Goal: Book appointment/travel/reservation

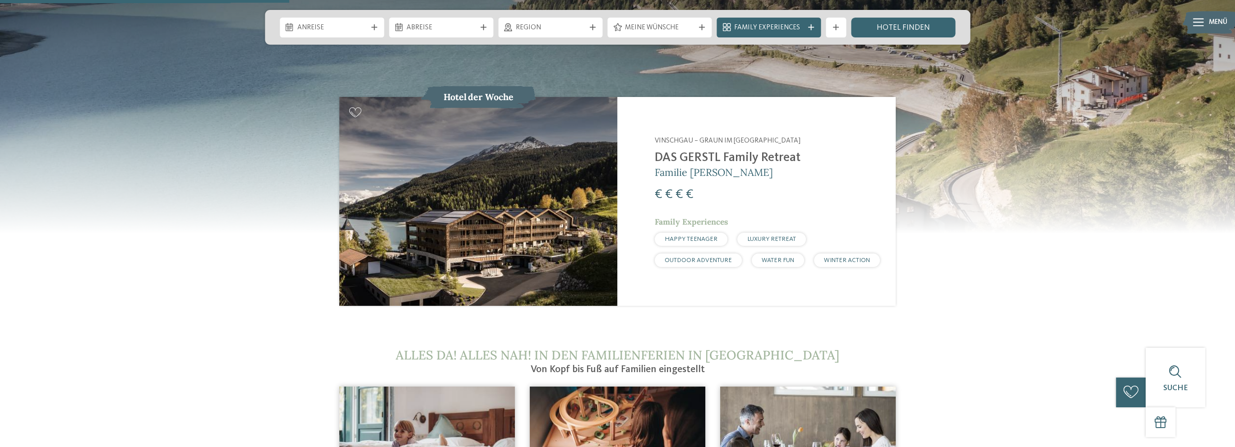
scroll to position [1082, 0]
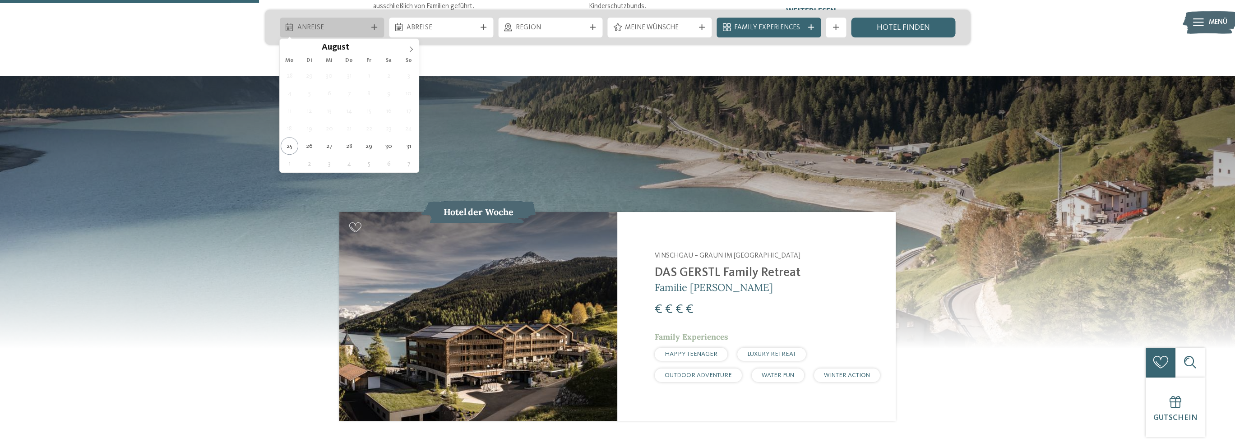
click at [362, 28] on span "Anreise" at bounding box center [332, 28] width 70 height 10
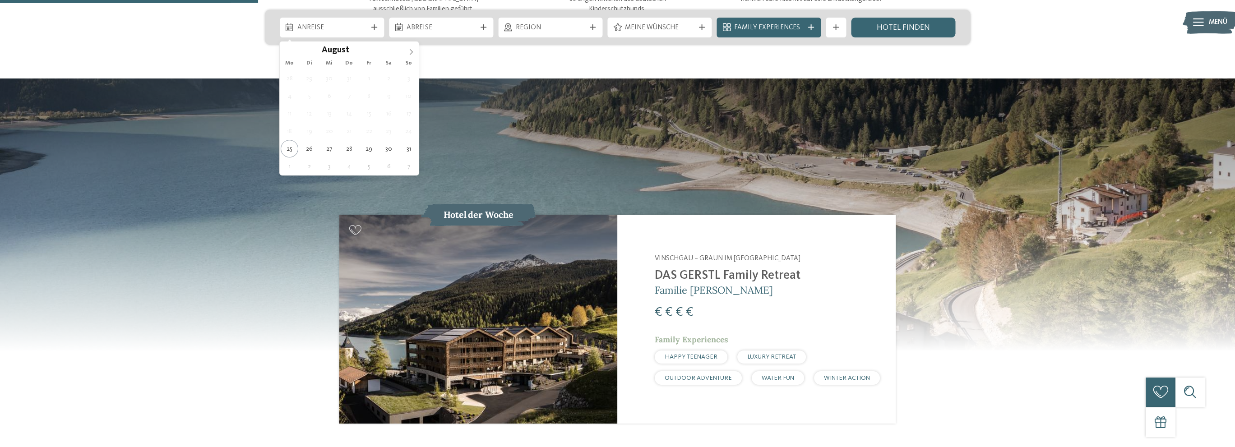
scroll to position [963, 0]
click at [410, 49] on icon at bounding box center [411, 52] width 6 height 6
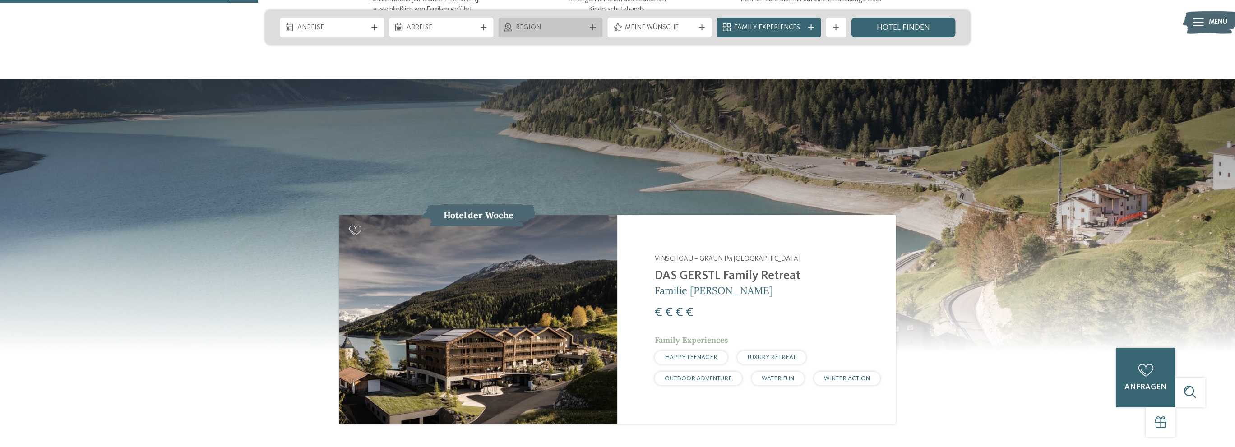
click at [573, 30] on span "Region" at bounding box center [551, 28] width 70 height 10
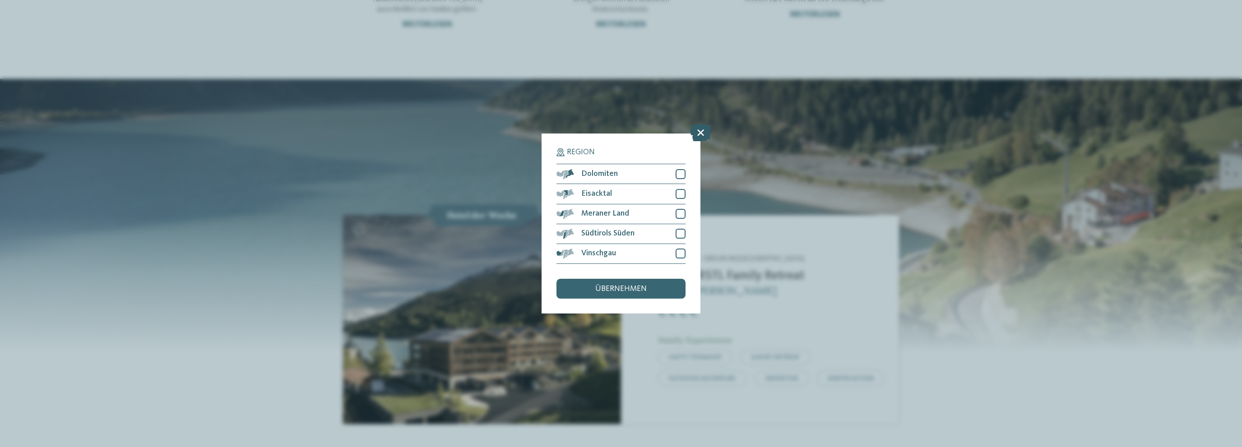
click at [700, 135] on icon at bounding box center [700, 133] width 21 height 17
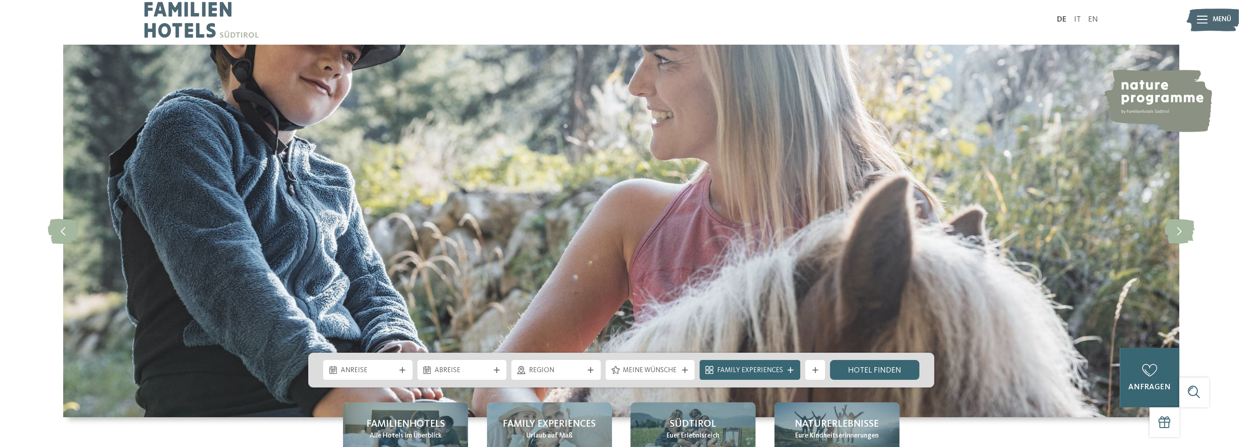
scroll to position [0, 0]
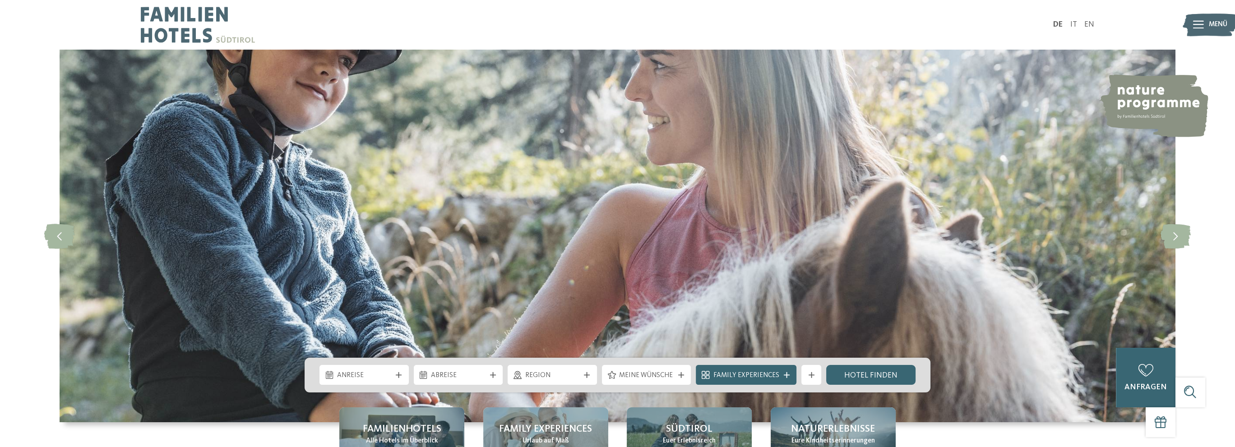
click at [1199, 25] on icon at bounding box center [1198, 25] width 11 height 8
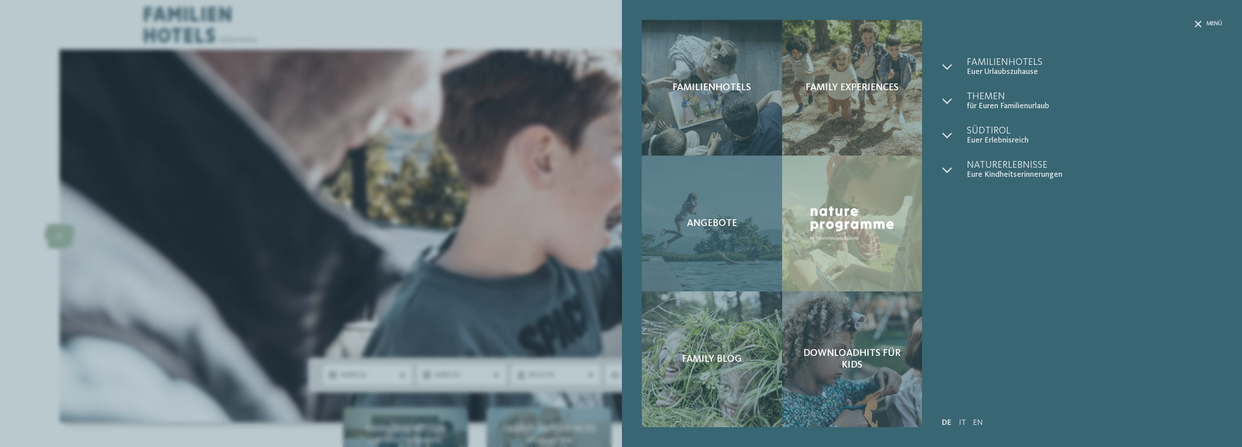
click at [746, 225] on div "Angebote" at bounding box center [712, 224] width 140 height 136
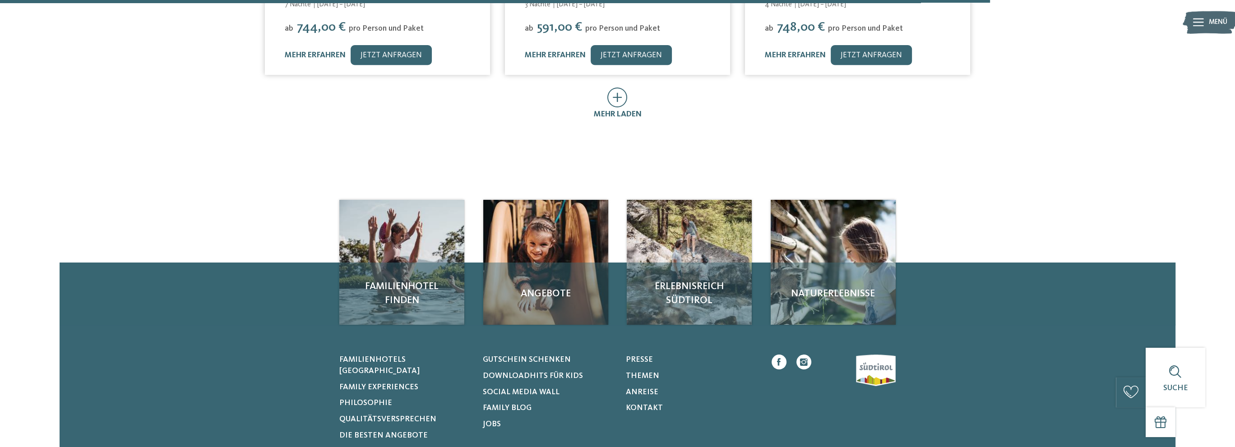
scroll to position [719, 0]
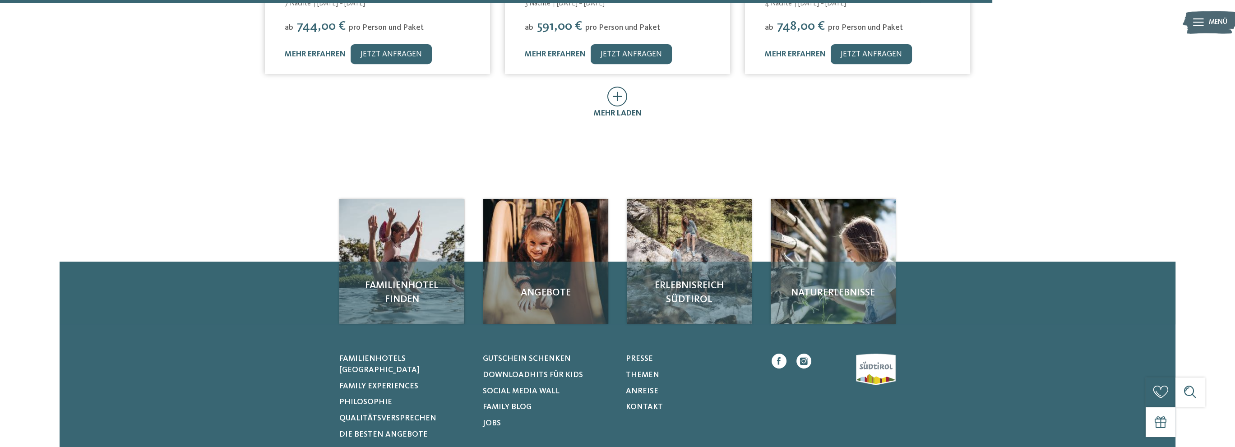
click at [616, 87] on icon at bounding box center [617, 97] width 20 height 20
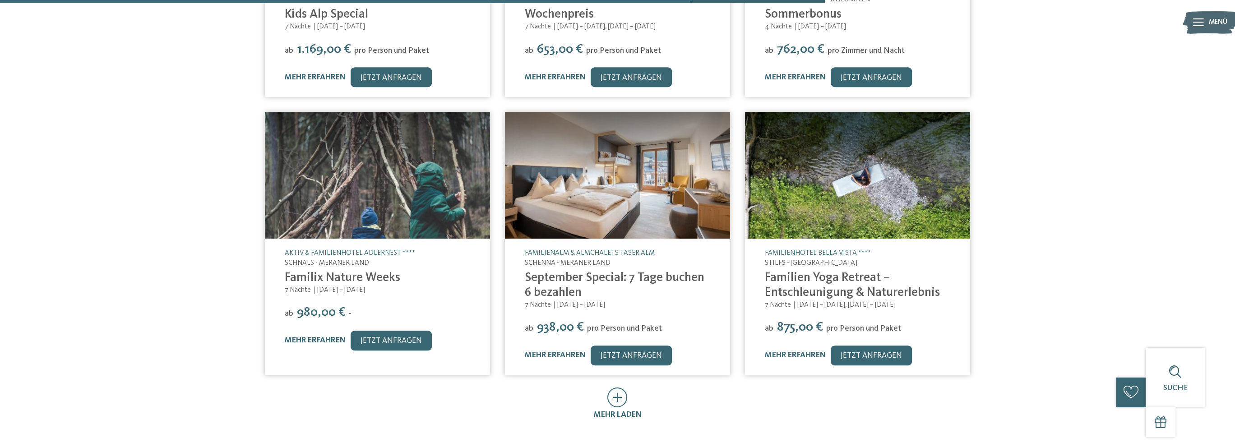
scroll to position [960, 0]
click at [617, 388] on icon at bounding box center [617, 397] width 20 height 20
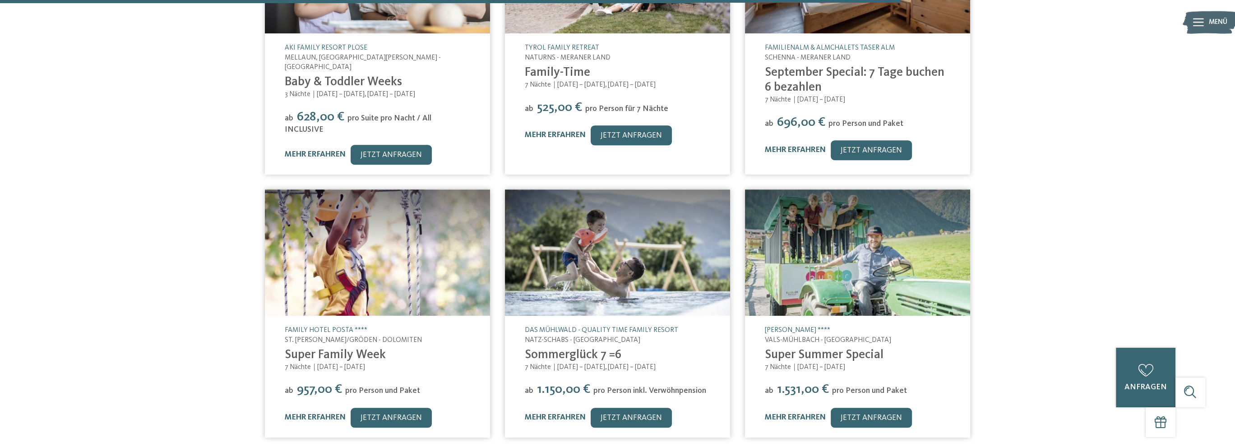
scroll to position [1442, 0]
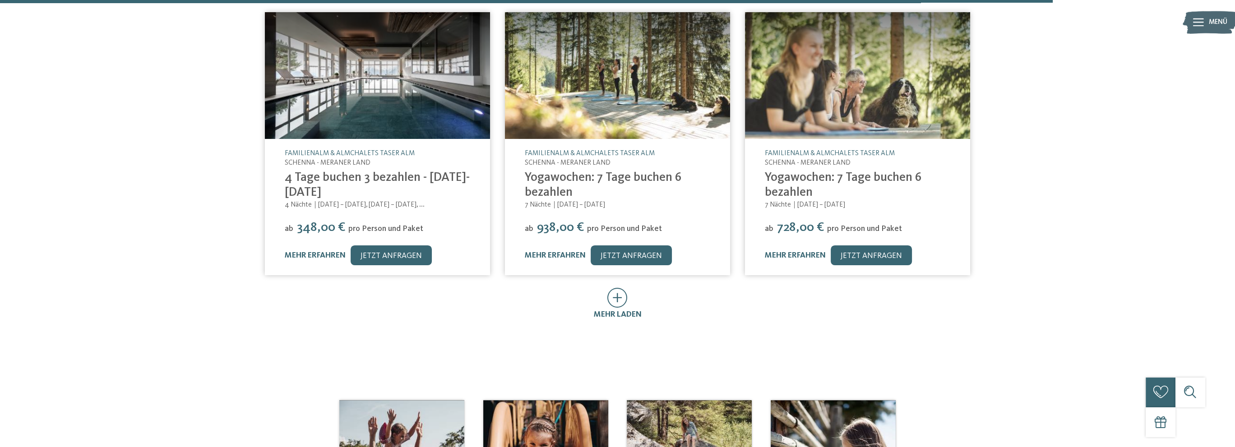
scroll to position [2162, 0]
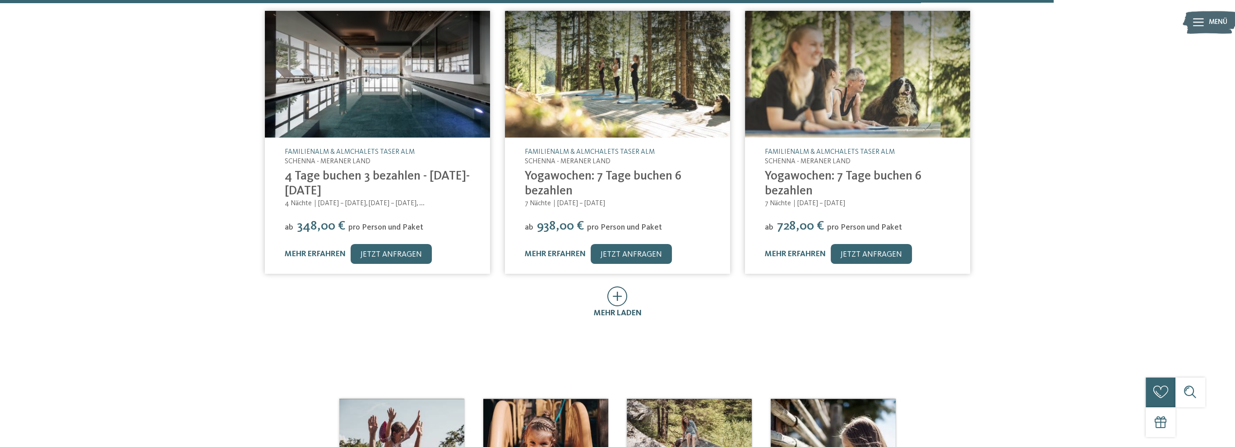
click at [626, 287] on icon at bounding box center [617, 297] width 20 height 20
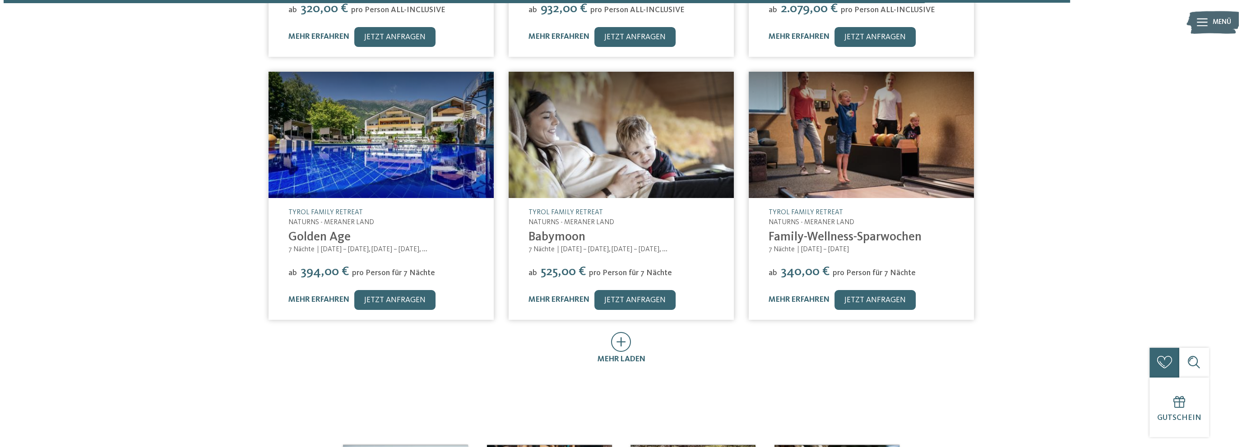
scroll to position [2643, 0]
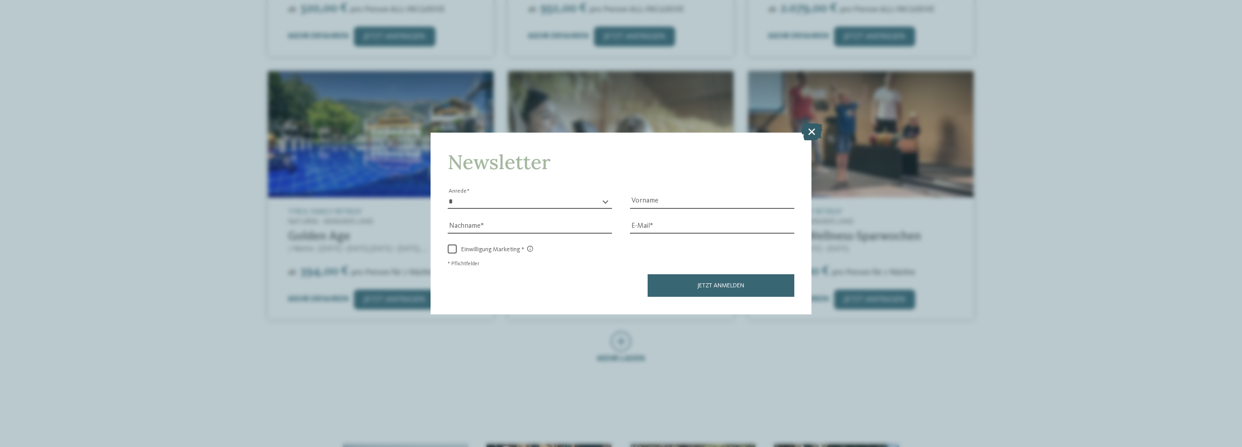
click at [816, 134] on icon at bounding box center [811, 131] width 21 height 17
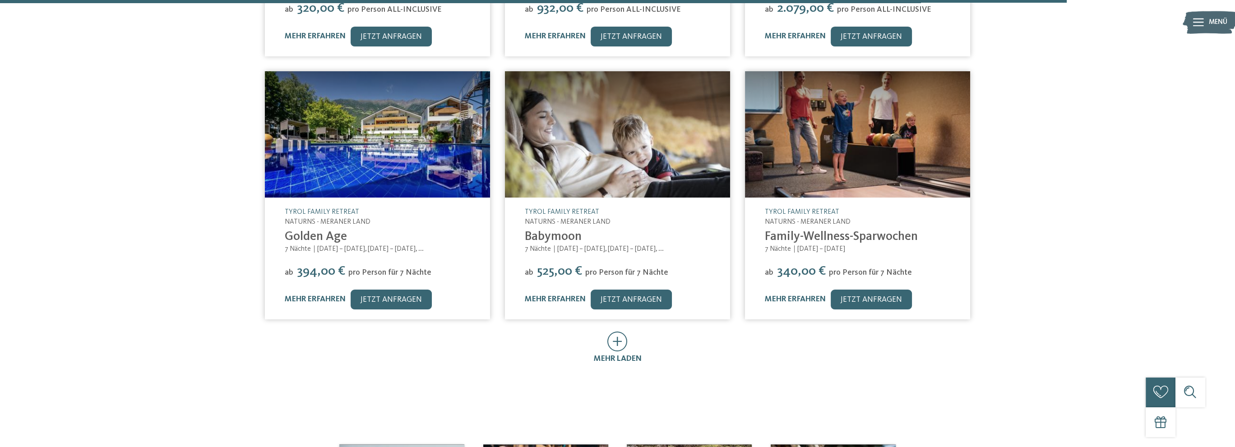
click at [352, 168] on img at bounding box center [377, 134] width 225 height 127
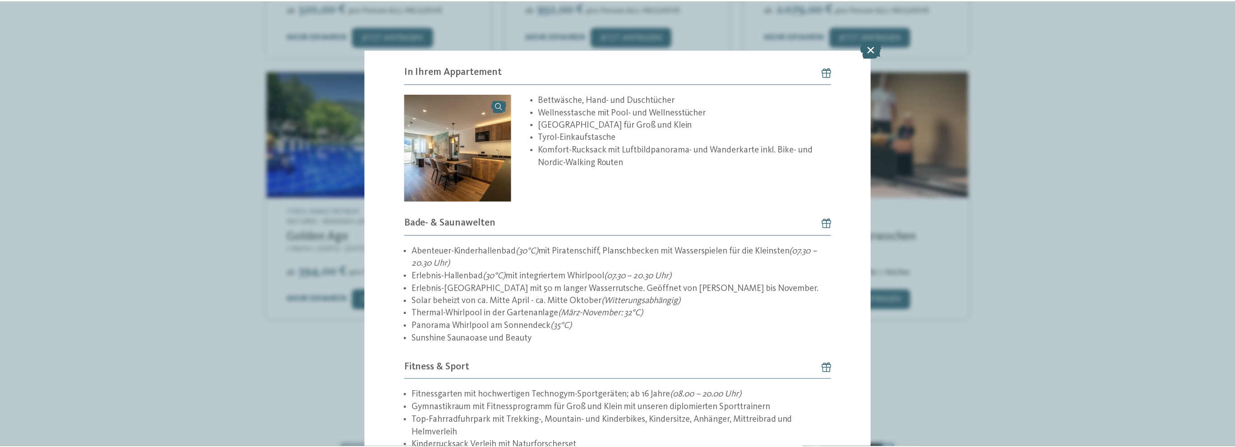
scroll to position [1199, 0]
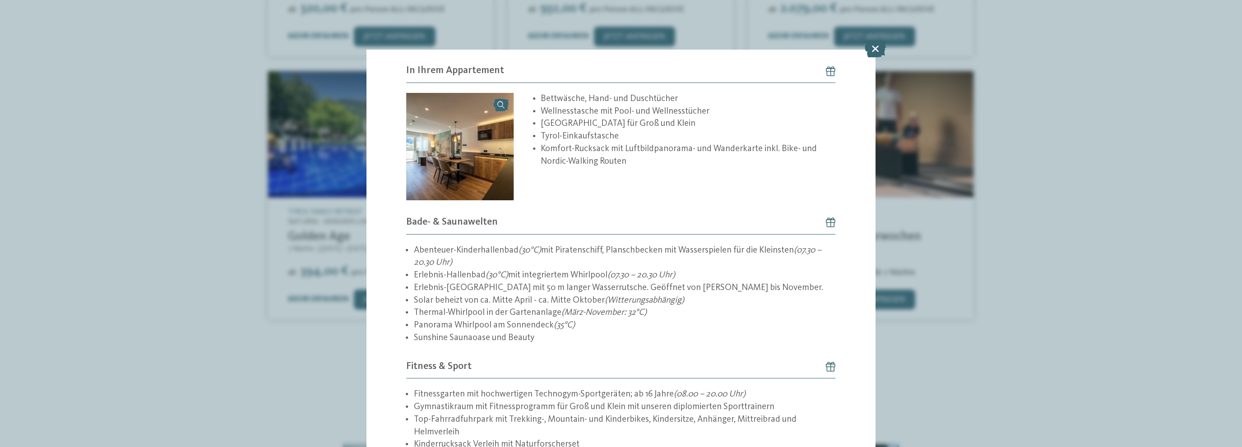
click at [871, 51] on icon at bounding box center [875, 48] width 21 height 17
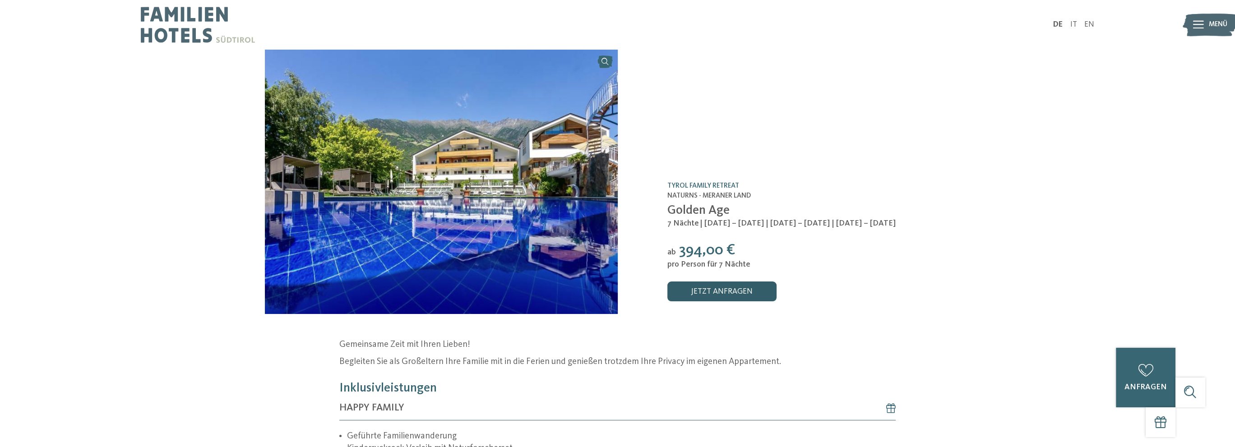
click at [713, 293] on link "jetzt anfragen" at bounding box center [722, 292] width 109 height 20
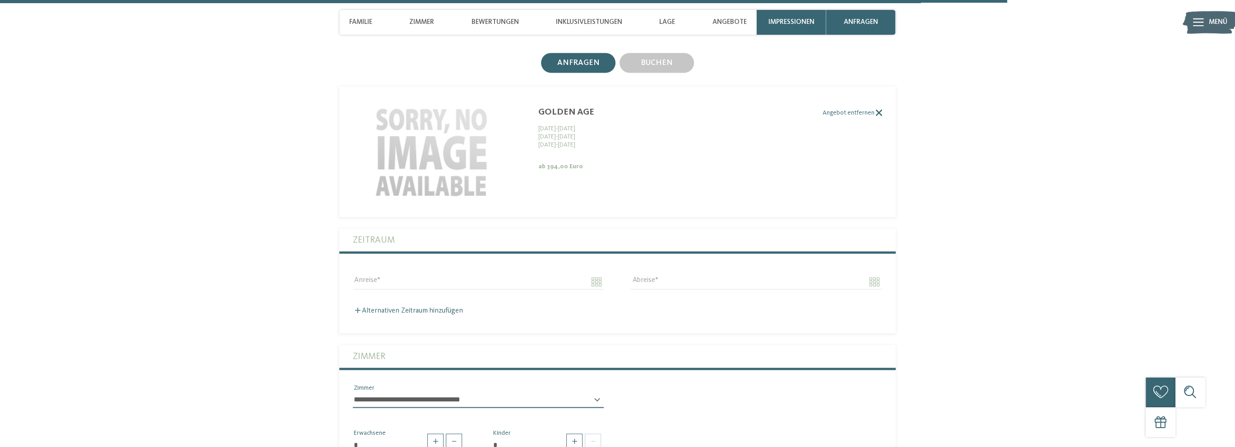
drag, startPoint x: 607, startPoint y: 110, endPoint x: 537, endPoint y: 116, distance: 70.2
click at [538, 115] on label "Angebot entfernen" at bounding box center [610, 113] width 543 height 8
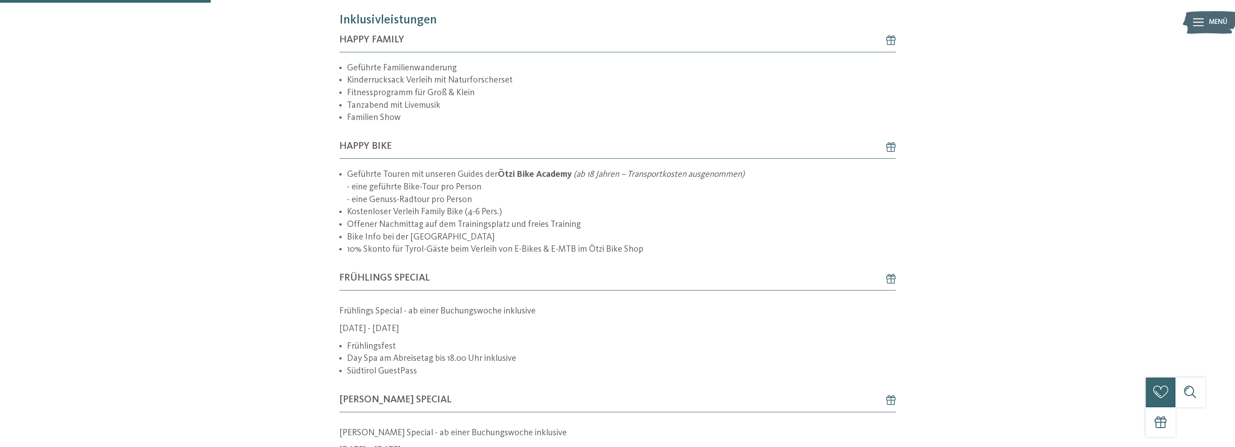
scroll to position [341, 0]
